Goal: Book appointment/travel/reservation

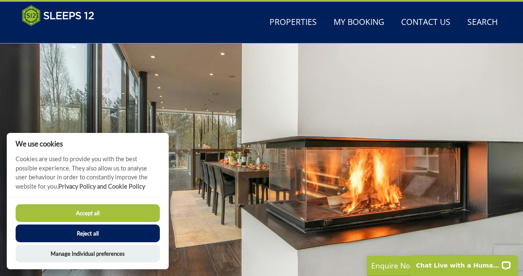
scroll to position [32, 0]
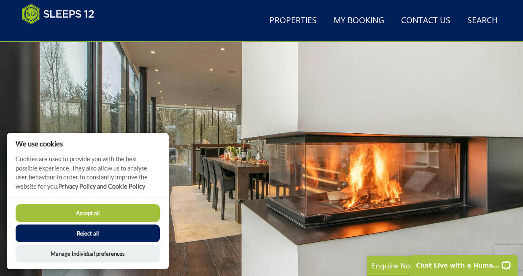
click at [150, 234] on button "Reject all" at bounding box center [88, 233] width 144 height 18
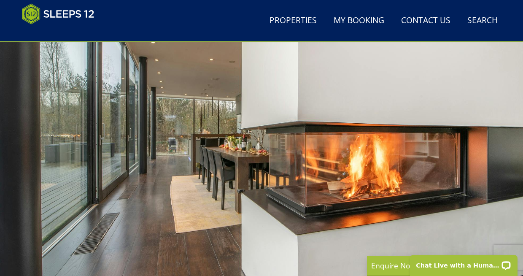
scroll to position [42, 0]
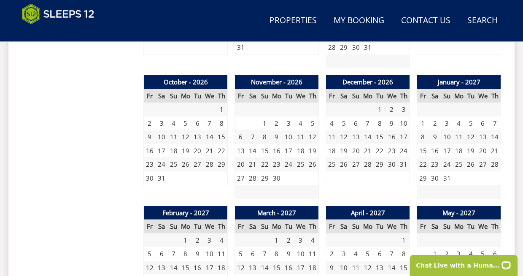
scroll to position [732, 0]
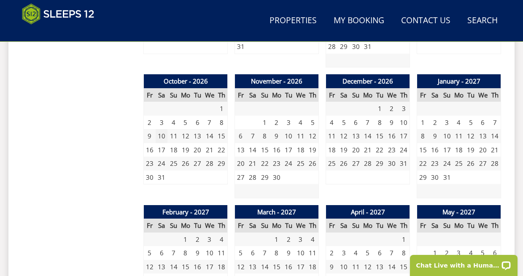
click at [159, 137] on td "10" at bounding box center [162, 136] width 12 height 14
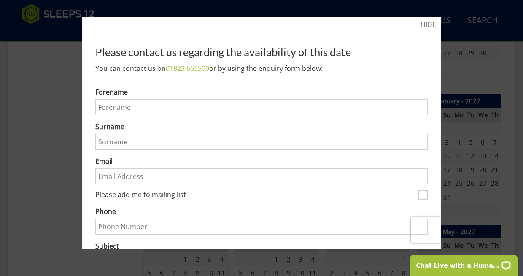
scroll to position [709, 0]
click at [79, 204] on div at bounding box center [261, 138] width 523 height 276
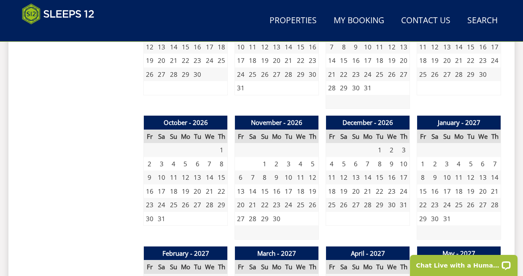
scroll to position [728, 0]
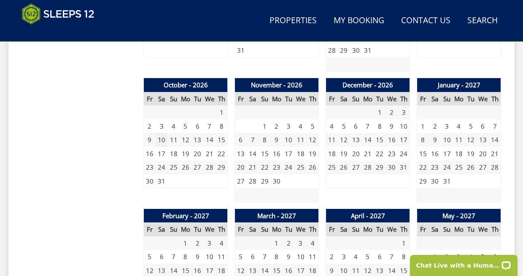
click at [159, 140] on td "10" at bounding box center [162, 140] width 12 height 14
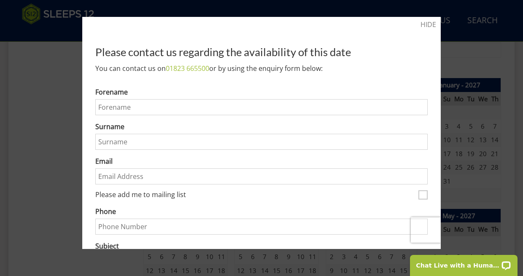
click at [122, 107] on input "Forename" at bounding box center [261, 107] width 332 height 16
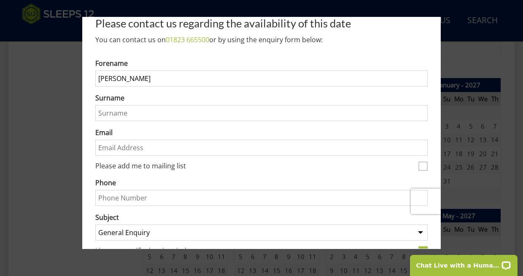
scroll to position [29, 0]
type input "Denny"
click at [125, 119] on input "Surname" at bounding box center [261, 113] width 332 height 16
type input "Poku"
click at [146, 147] on input "Email" at bounding box center [261, 147] width 332 height 16
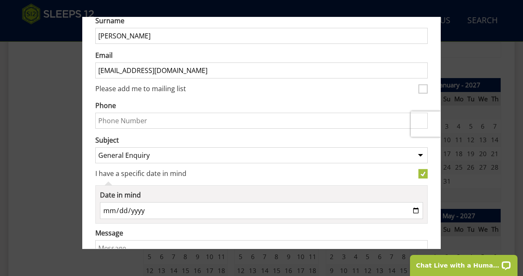
scroll to position [109, 0]
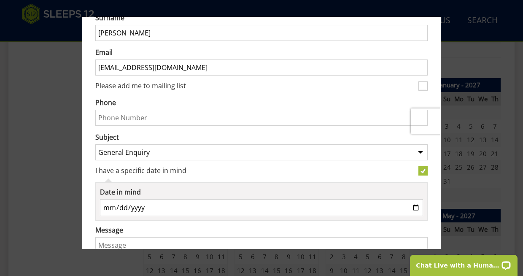
type input "denisepoku@gmail.com"
click at [136, 117] on input "Phone" at bounding box center [261, 118] width 332 height 16
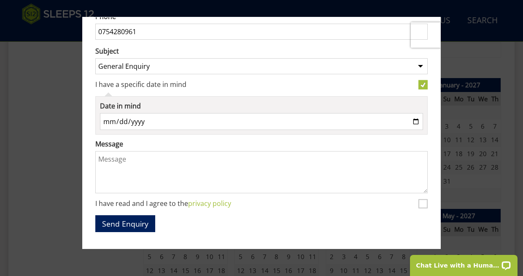
scroll to position [743, 0]
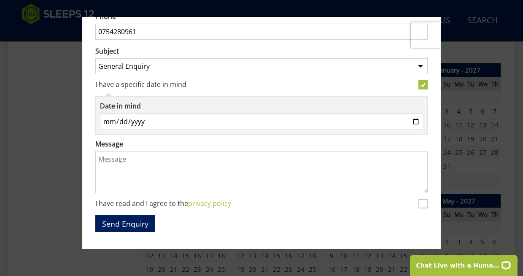
type input "0754280961"
click at [56, 192] on div at bounding box center [261, 138] width 523 height 276
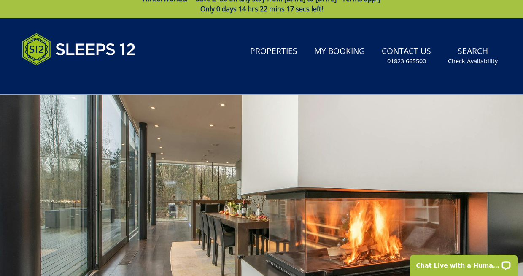
scroll to position [12, 0]
